Goal: Transaction & Acquisition: Purchase product/service

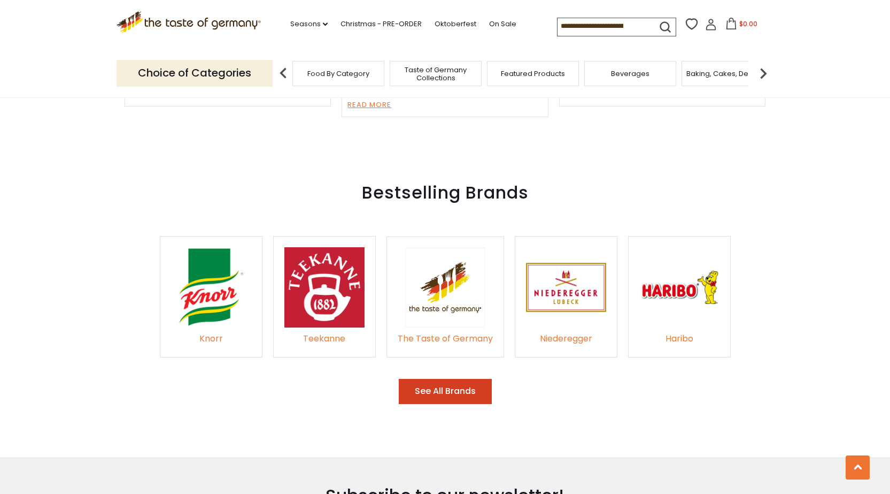
scroll to position [1284, 0]
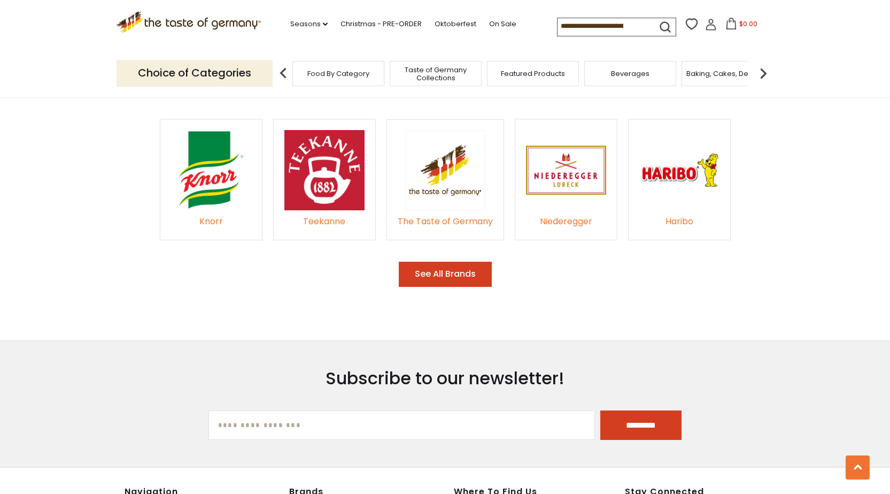
click at [456, 161] on img at bounding box center [445, 170] width 80 height 80
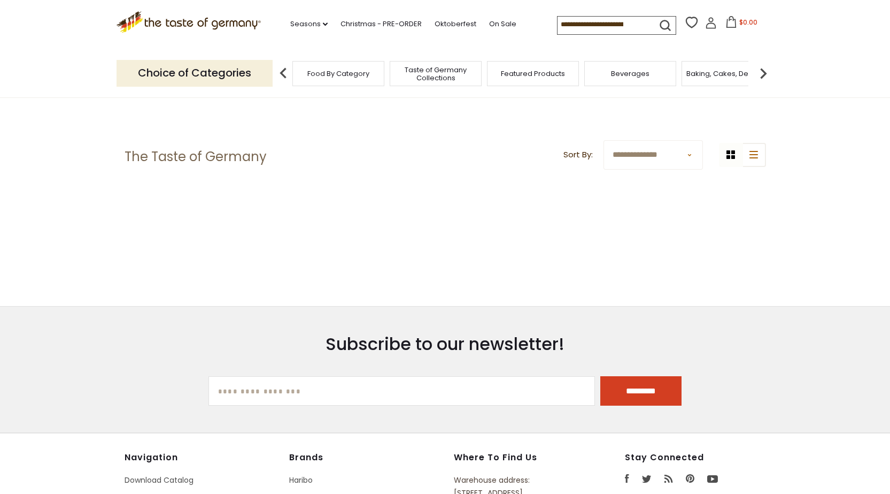
click at [534, 76] on span "Featured Products" at bounding box center [533, 74] width 64 height 8
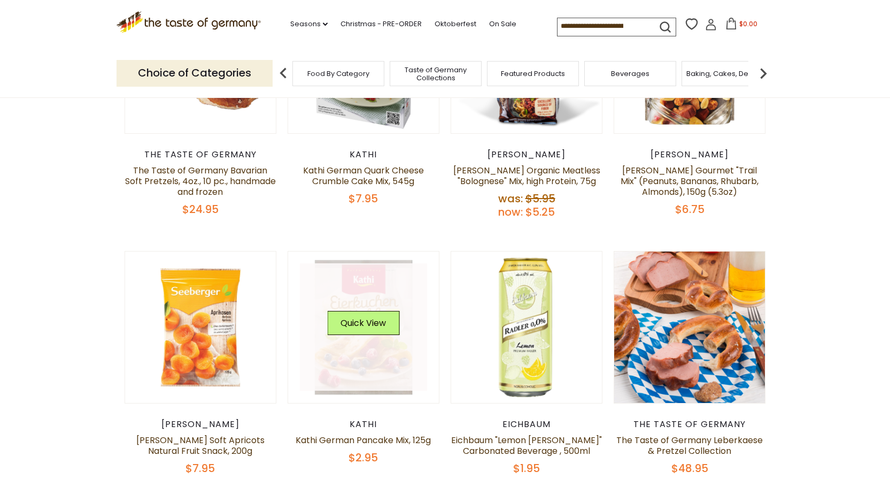
scroll to position [374, 0]
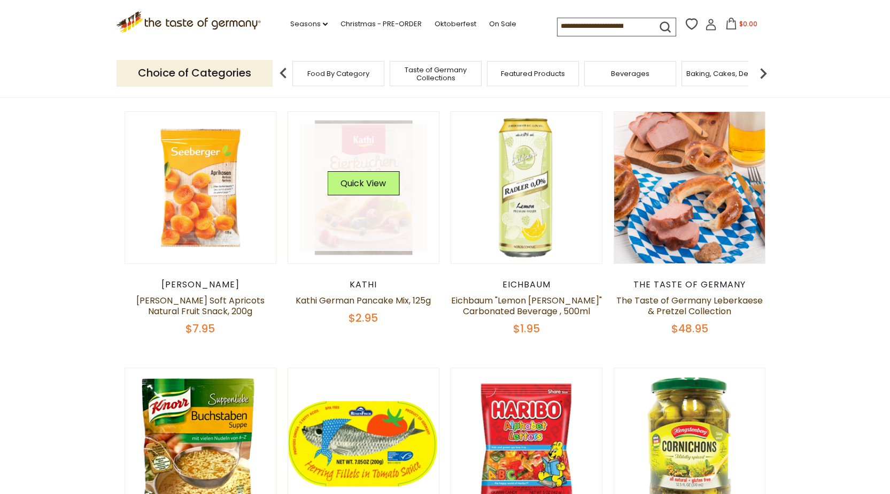
click at [376, 222] on link at bounding box center [363, 187] width 127 height 127
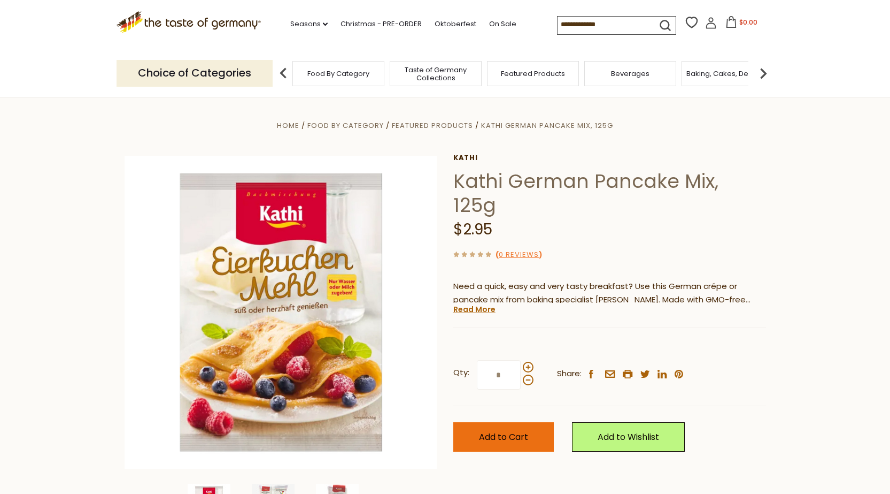
click at [497, 431] on span "Add to Cart" at bounding box center [503, 437] width 49 height 12
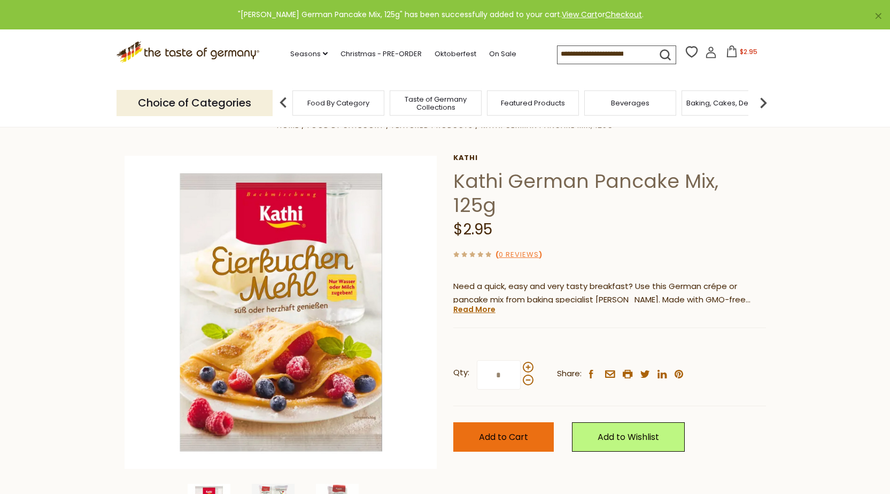
click at [509, 422] on button "Add to Cart" at bounding box center [504, 436] width 101 height 29
click at [734, 56] on button "$5.90" at bounding box center [741, 53] width 45 height 16
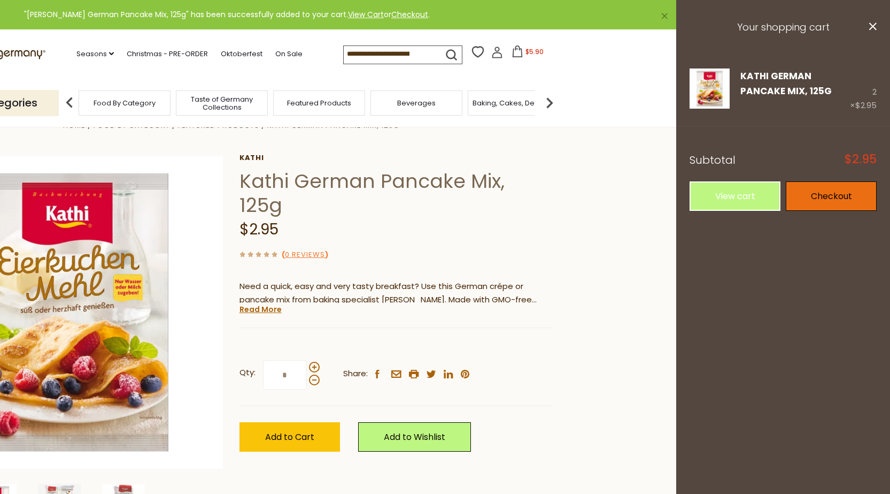
click at [827, 197] on link "Checkout" at bounding box center [831, 195] width 91 height 29
